Goal: Communication & Community: Ask a question

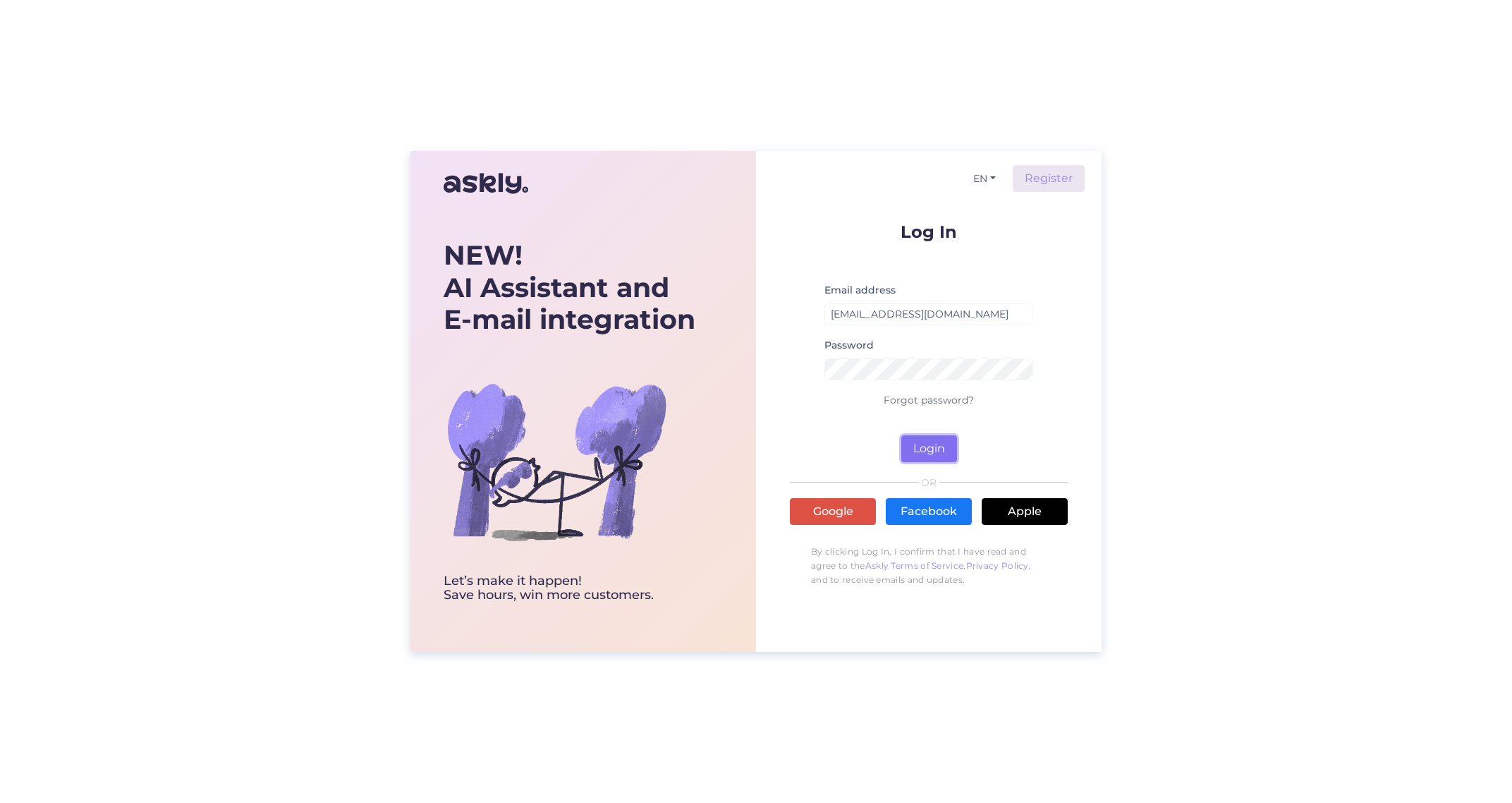
click at [947, 444] on button "Login" at bounding box center [929, 448] width 56 height 27
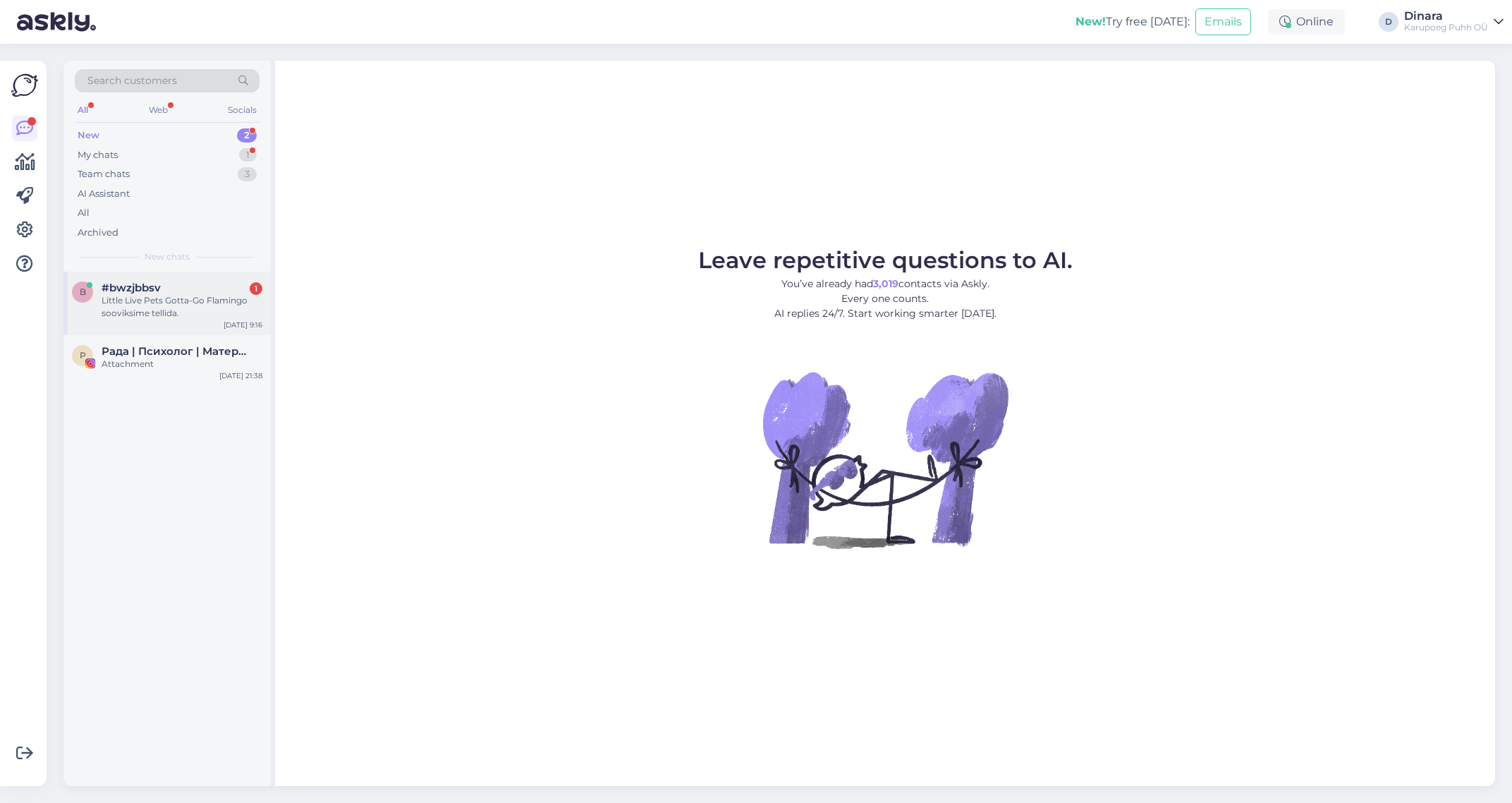
click at [169, 309] on div "Little Live Pets Gotta-Go Flamingo sooviksime tellida." at bounding box center [182, 306] width 161 height 25
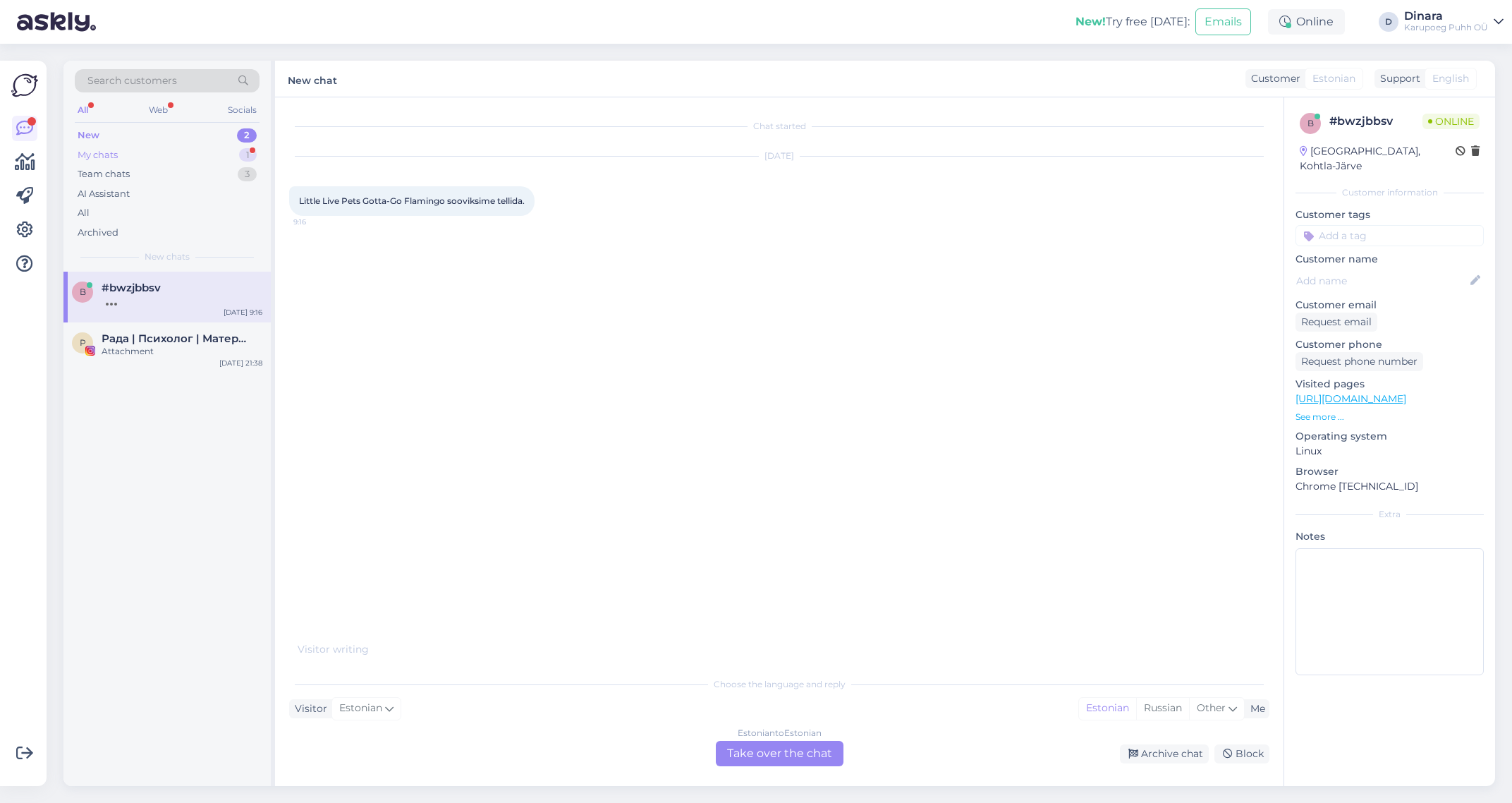
click at [202, 158] on div "My chats 1" at bounding box center [167, 155] width 185 height 20
click at [24, 127] on icon at bounding box center [24, 128] width 17 height 17
click at [134, 154] on div "My chats 1" at bounding box center [167, 155] width 185 height 20
click at [129, 140] on div "New 2" at bounding box center [167, 135] width 185 height 20
click at [158, 369] on div "Attachment" at bounding box center [182, 364] width 161 height 12
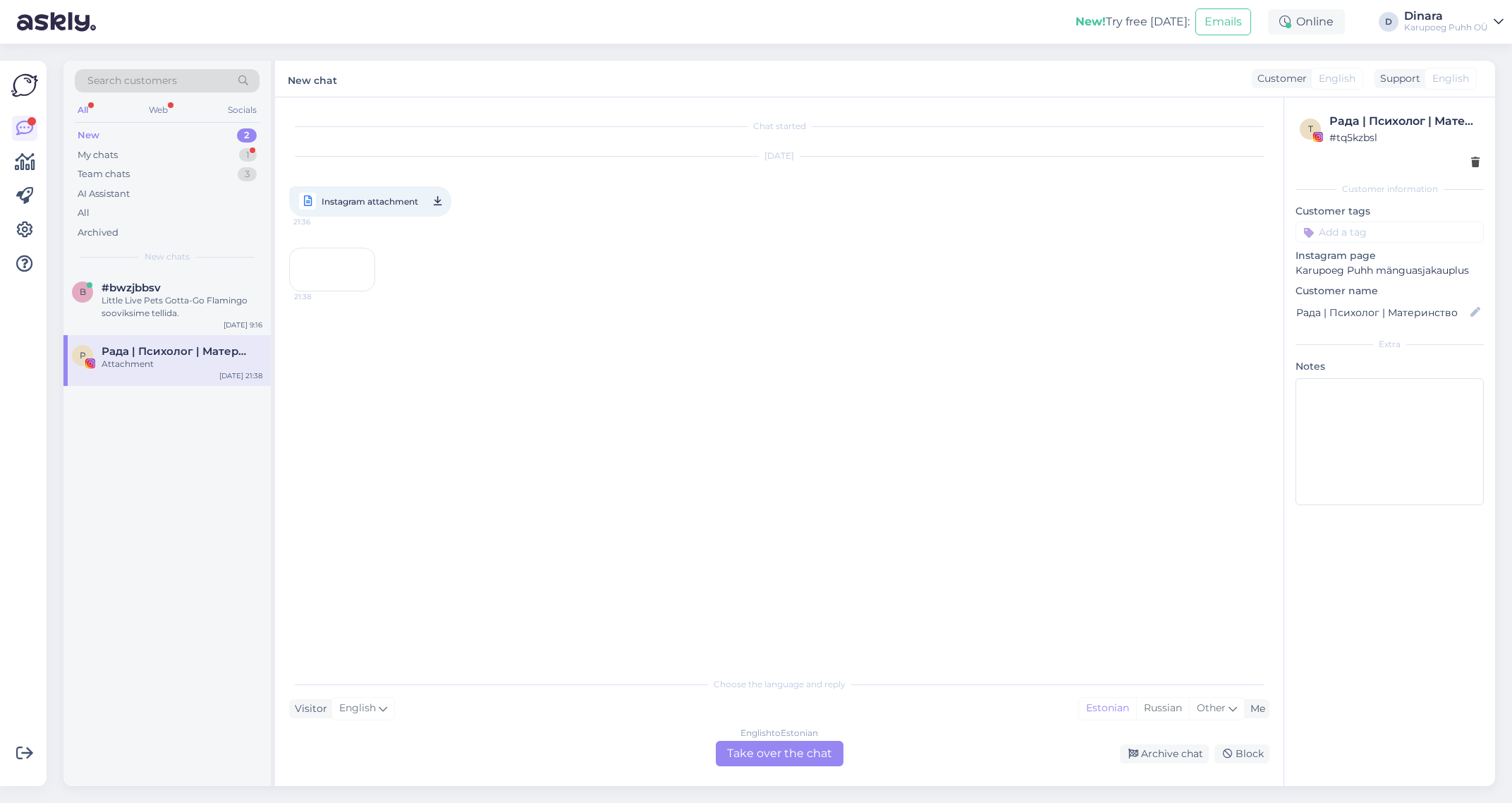
click at [353, 291] on div "21:38" at bounding box center [333, 269] width 86 height 44
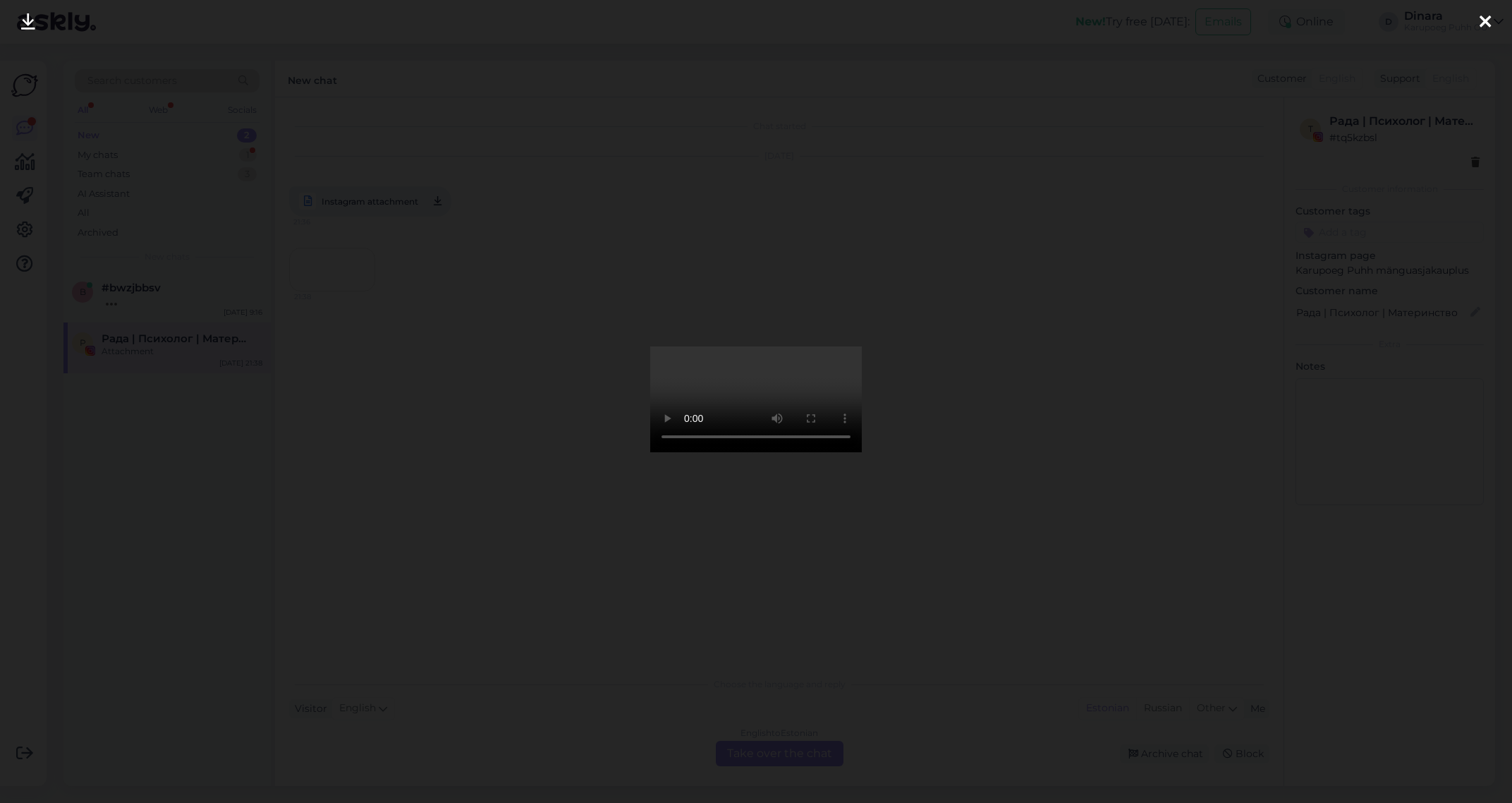
click at [1484, 24] on icon at bounding box center [1485, 22] width 11 height 18
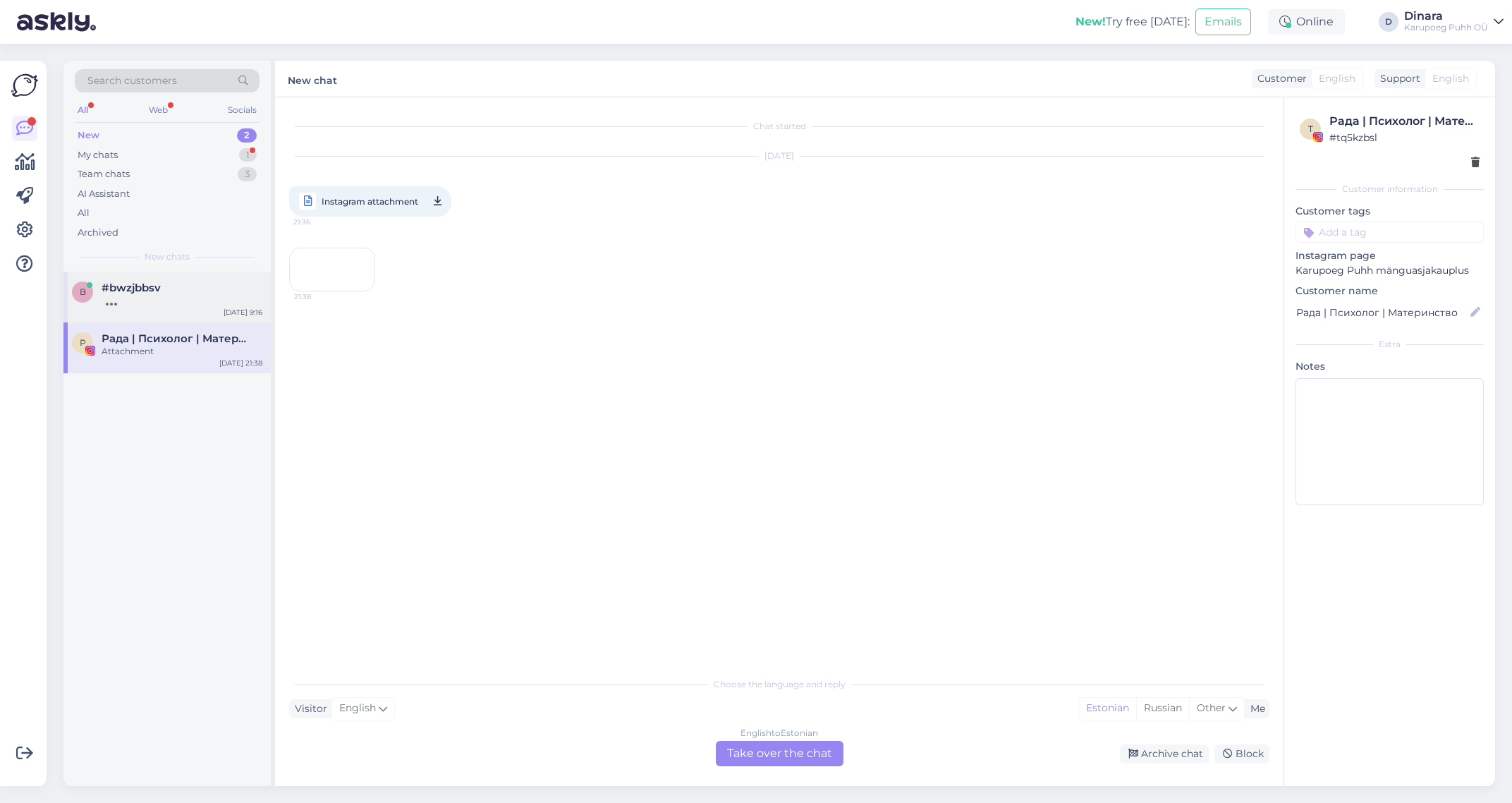
click at [147, 305] on div at bounding box center [182, 300] width 161 height 12
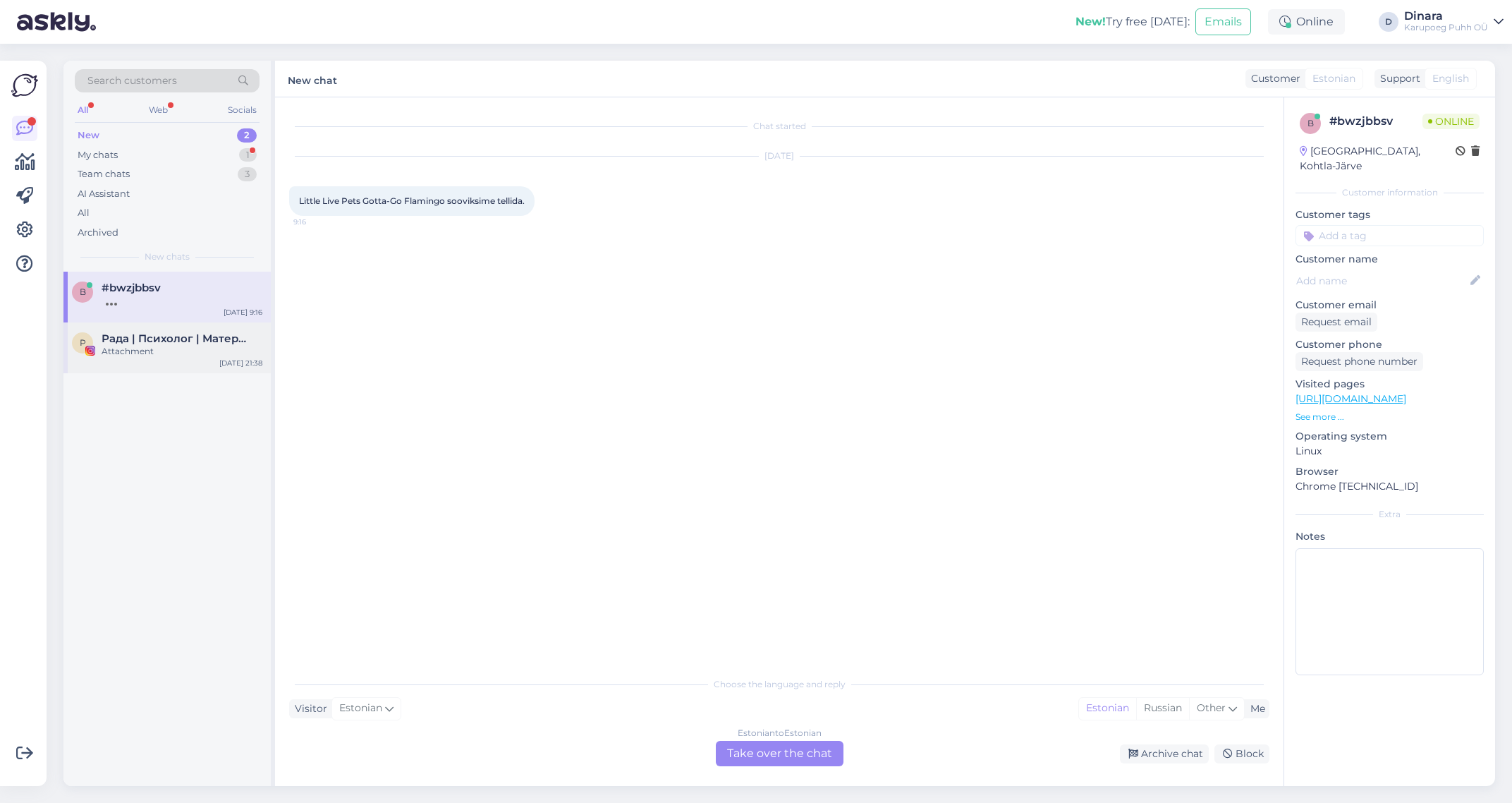
click at [154, 338] on span "Рада | Психолог | Материнство" at bounding box center [175, 339] width 147 height 12
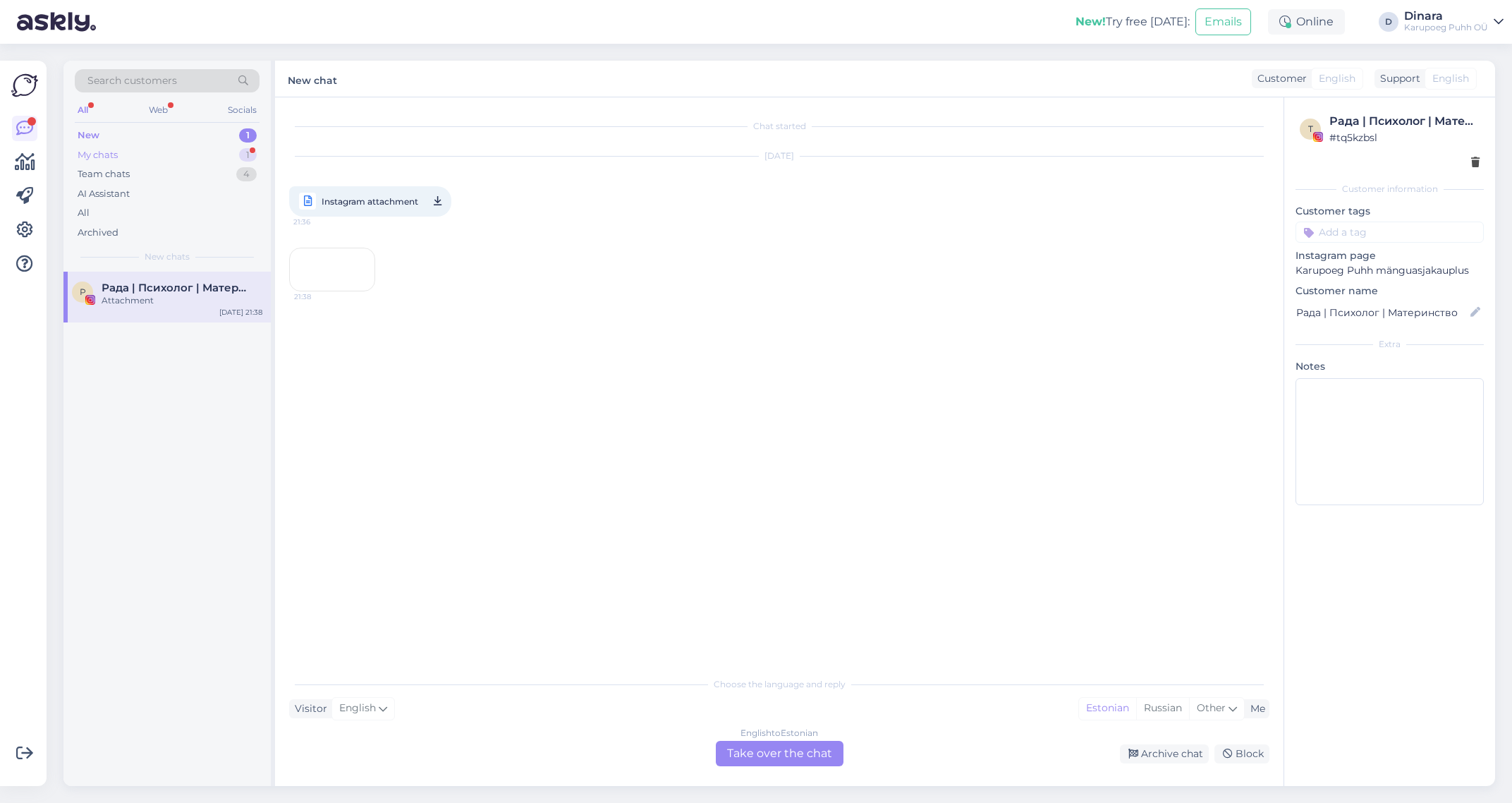
click at [123, 157] on div "My chats 1" at bounding box center [167, 155] width 185 height 20
